Goal: Information Seeking & Learning: Learn about a topic

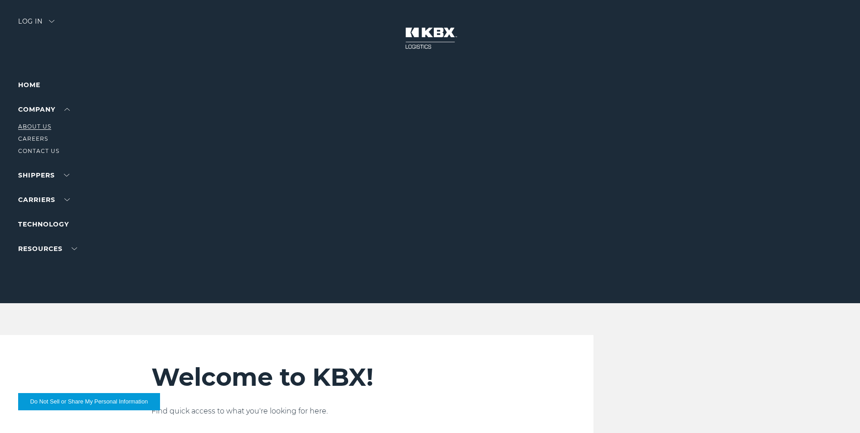
click at [40, 126] on link "About Us" at bounding box center [34, 126] width 33 height 7
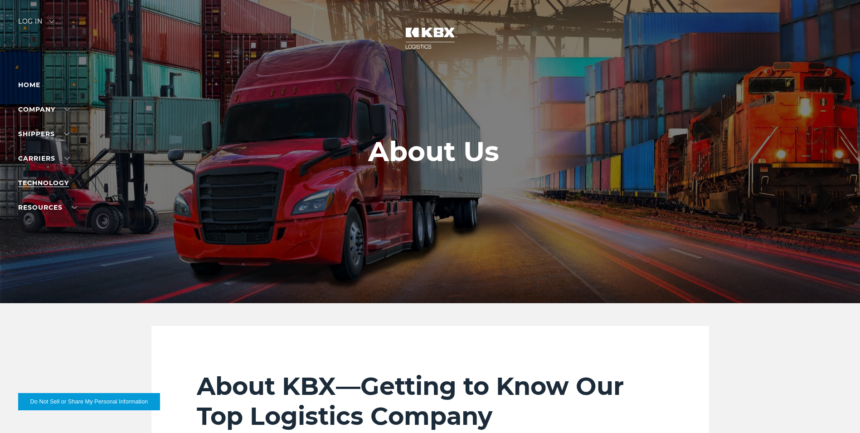
click at [52, 181] on link "Technology" at bounding box center [43, 183] width 51 height 8
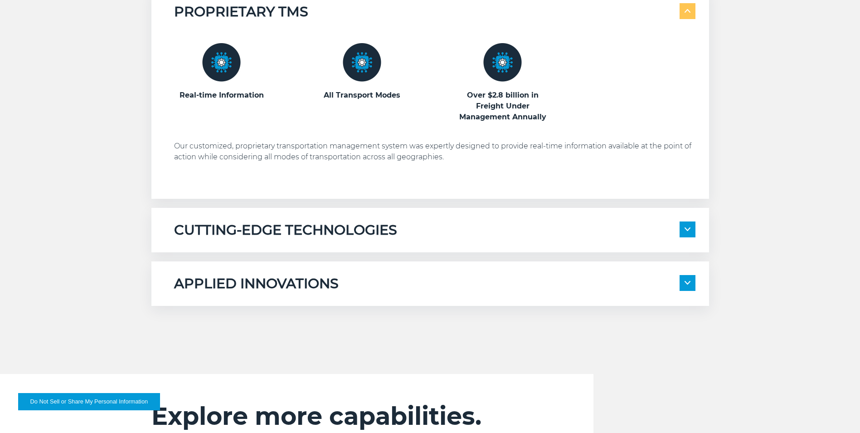
scroll to position [499, 0]
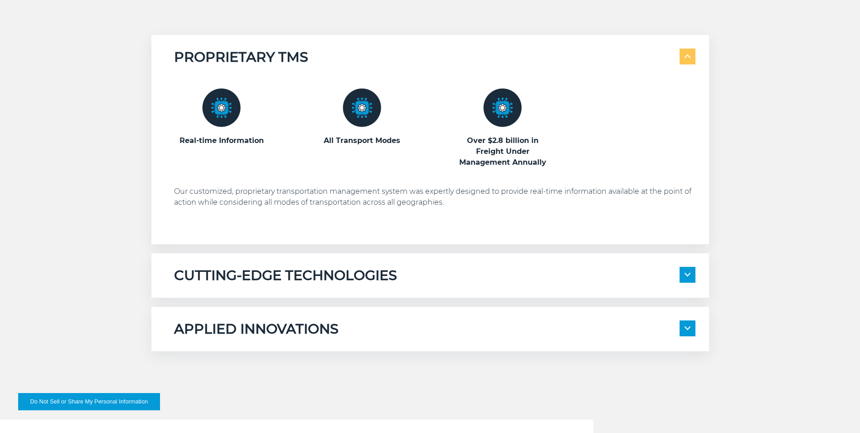
click at [694, 276] on span at bounding box center [688, 275] width 16 height 16
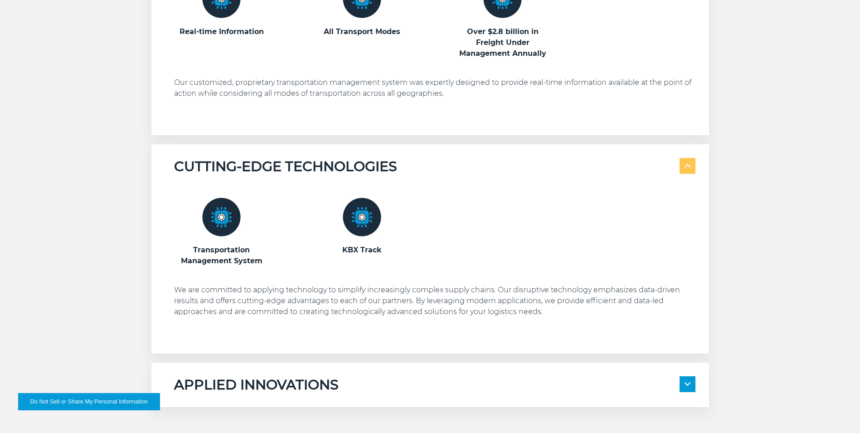
scroll to position [635, 0]
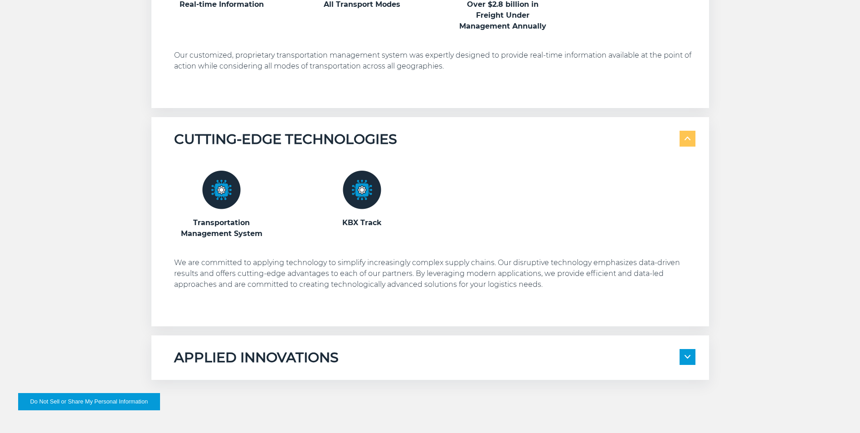
click at [686, 356] on img at bounding box center [688, 357] width 6 height 4
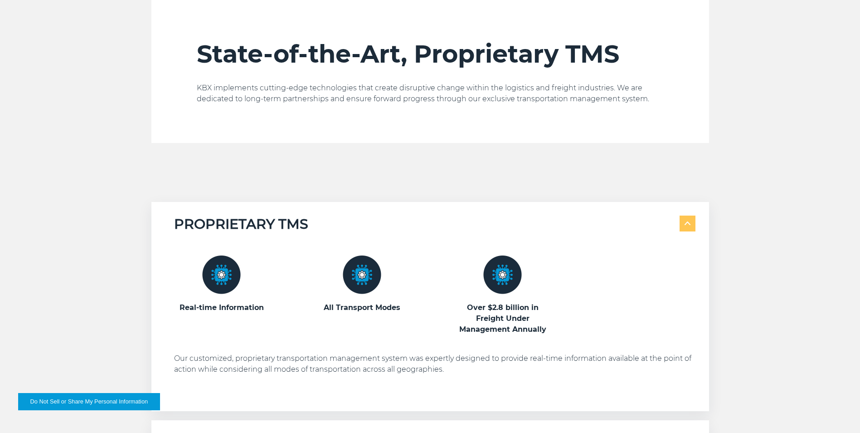
scroll to position [318, 0]
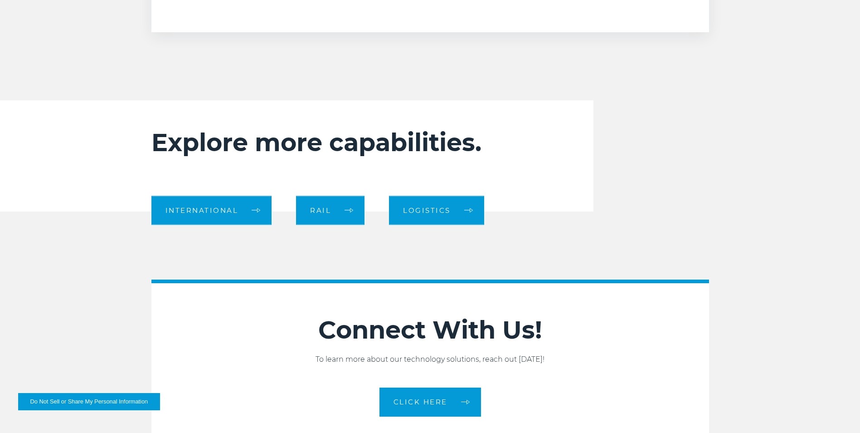
scroll to position [1225, 0]
